Goal: Check status: Check status

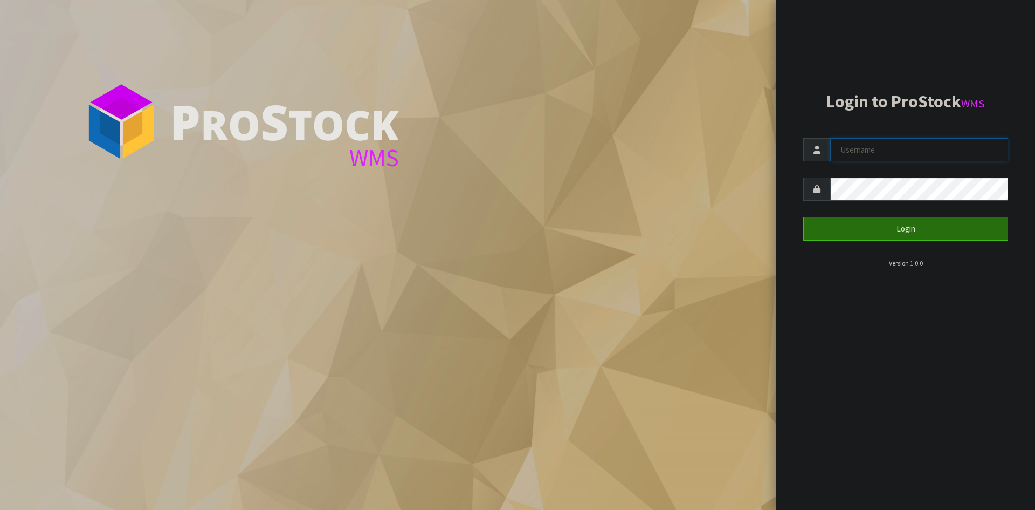
type input "Aquacooler"
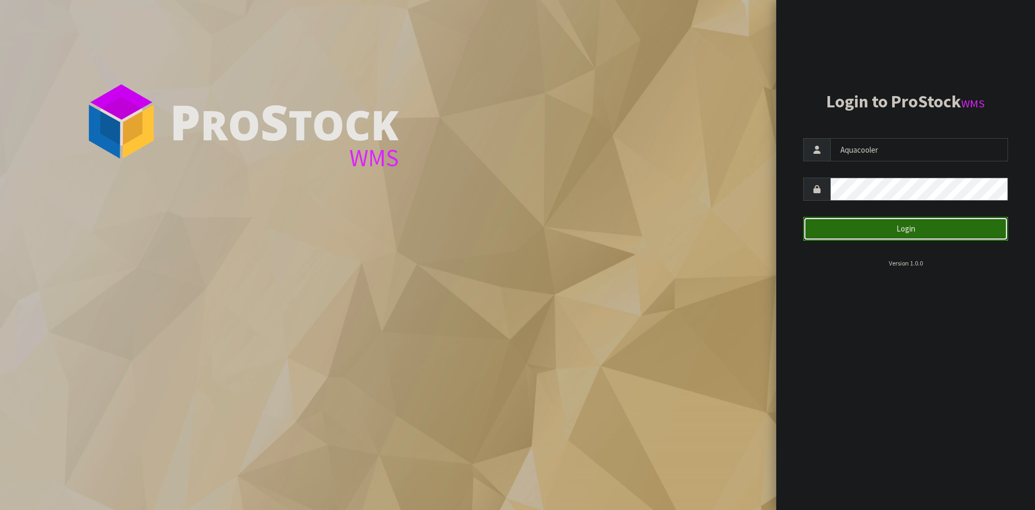
click at [836, 224] on button "Login" at bounding box center [905, 228] width 205 height 23
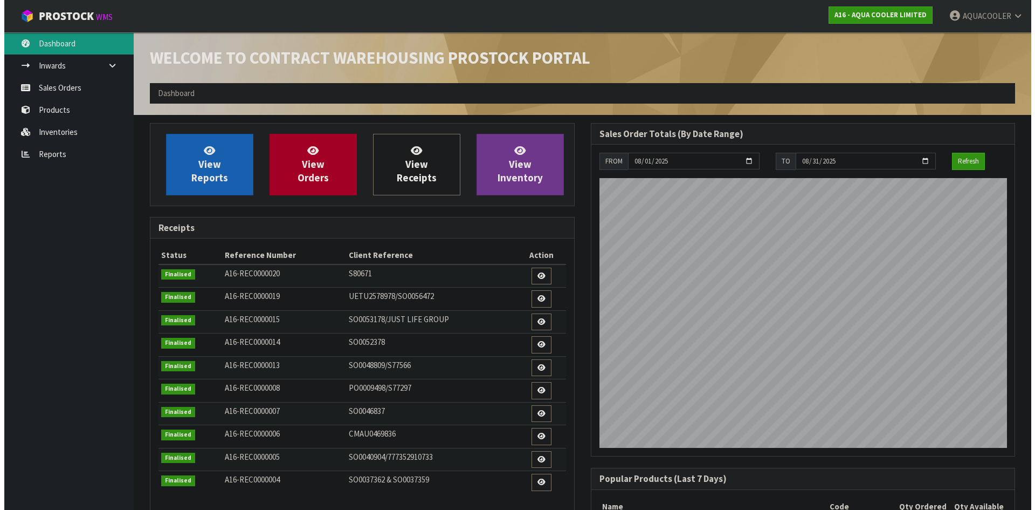
scroll to position [458, 441]
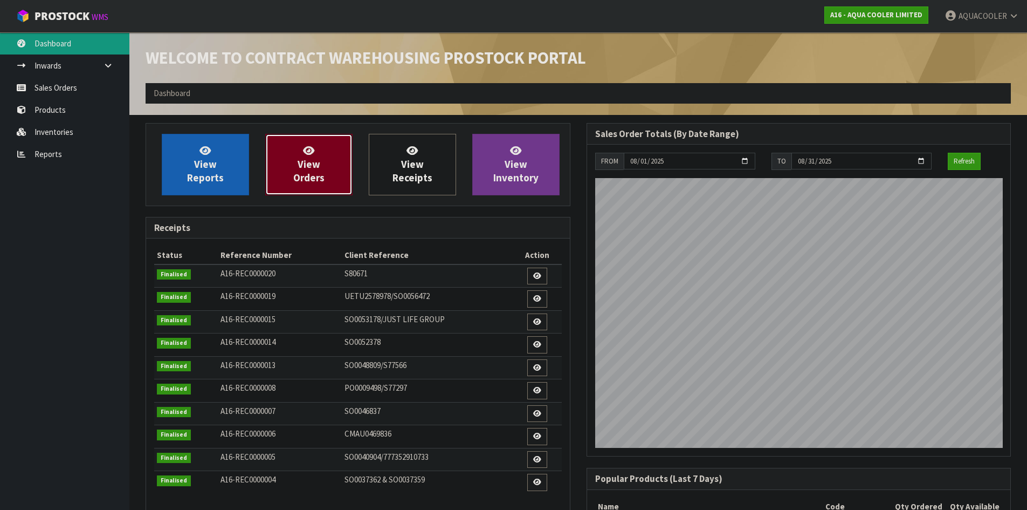
click at [293, 155] on link "View Orders" at bounding box center [308, 164] width 87 height 61
click at [255, 93] on ol "Dashboard" at bounding box center [578, 93] width 865 height 20
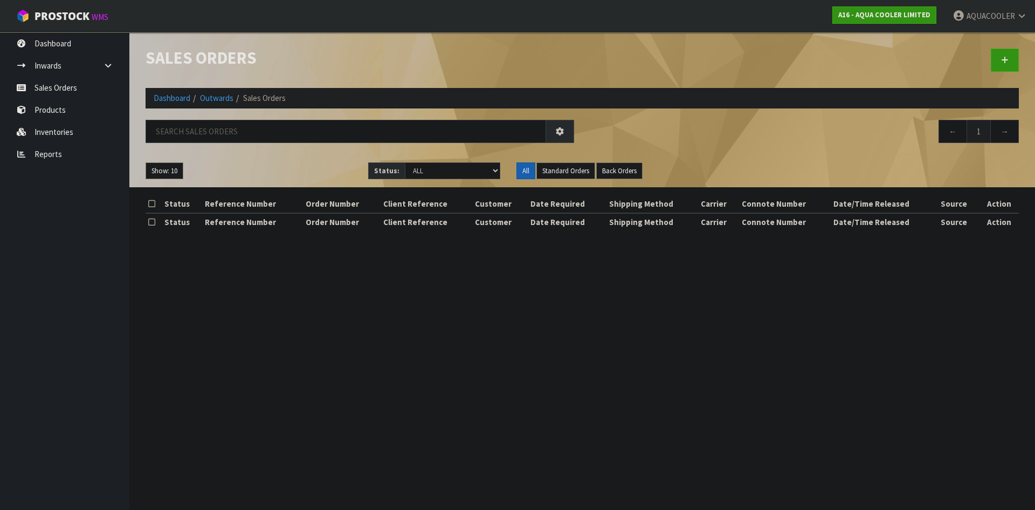
click at [308, 155] on div "Show: 10 5 10 25 50 Status: Draft Pending Allocated Pending Pick Goods Picked G…" at bounding box center [582, 170] width 890 height 33
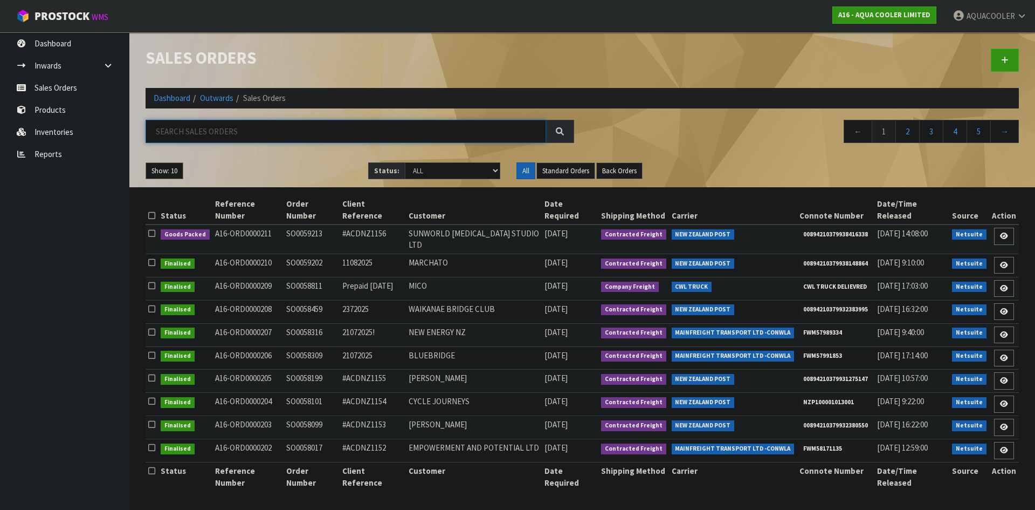
click at [285, 130] on input "text" at bounding box center [346, 131] width 401 height 23
paste input "ACDNZ1156"
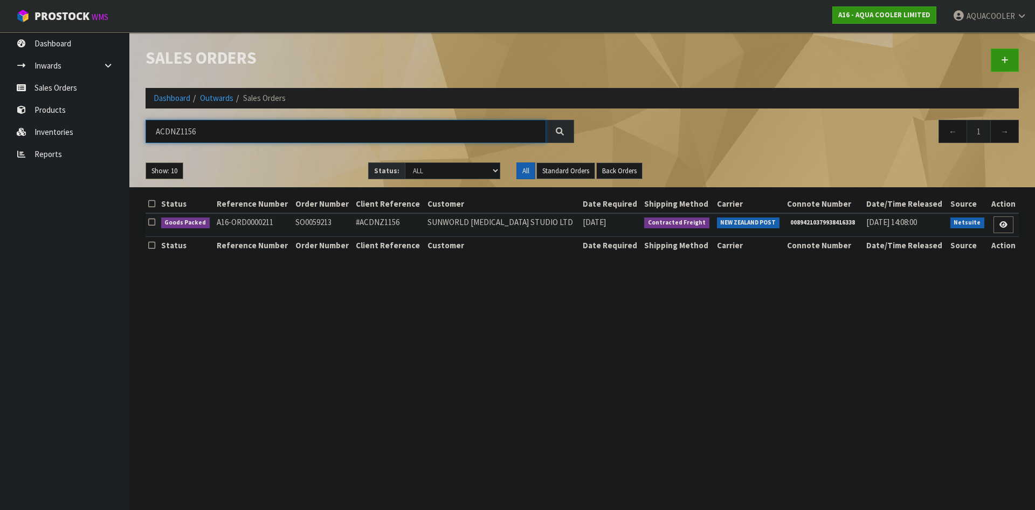
type input "ACDNZ1156"
click at [295, 228] on td "SO0059213" at bounding box center [323, 224] width 60 height 23
